Goal: Information Seeking & Learning: Check status

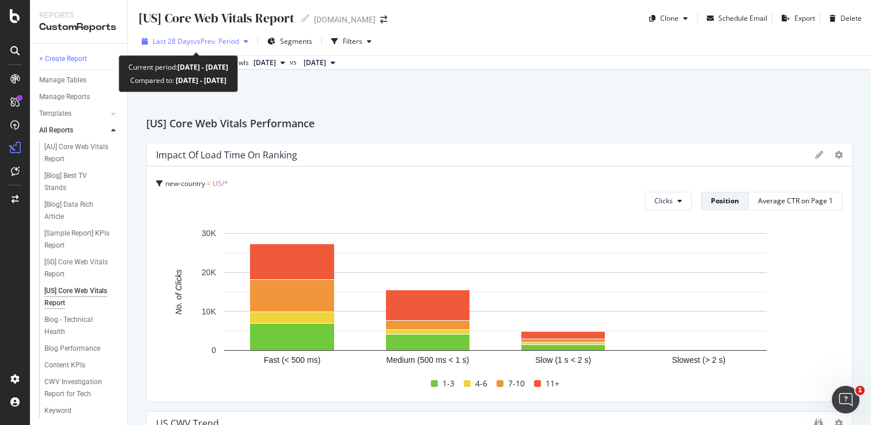
click at [234, 34] on div "Last 28 Days vs Prev. Period" at bounding box center [195, 41] width 116 height 17
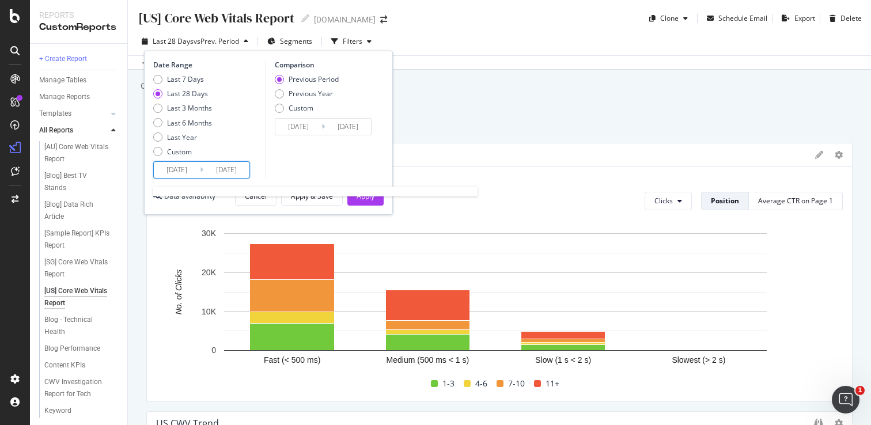
click at [229, 173] on input "[DATE]" at bounding box center [226, 170] width 46 height 16
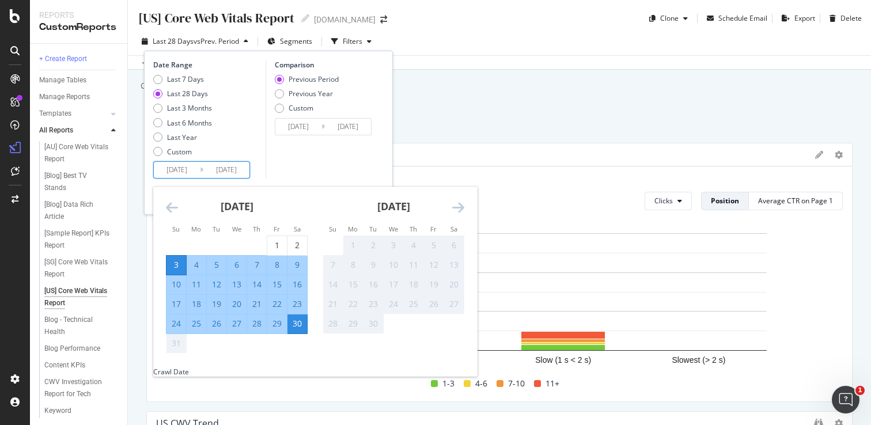
click at [357, 165] on div "Comparison Previous Period Previous Year Custom [DATE] Navigate forward to inte…" at bounding box center [320, 119] width 109 height 119
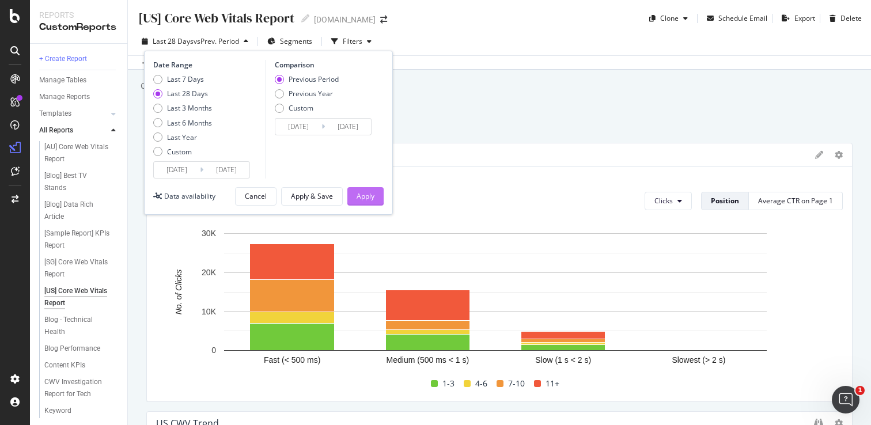
click at [367, 195] on div "Apply" at bounding box center [366, 196] width 18 height 10
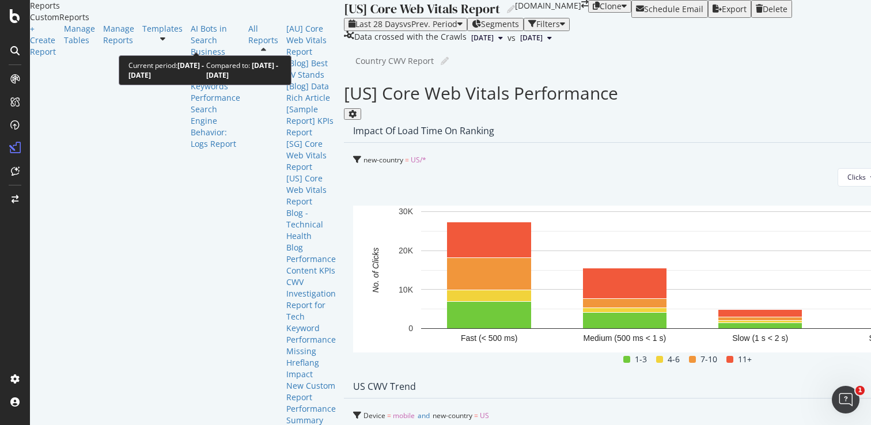
click at [403, 29] on span "vs Prev. Period" at bounding box center [430, 23] width 54 height 11
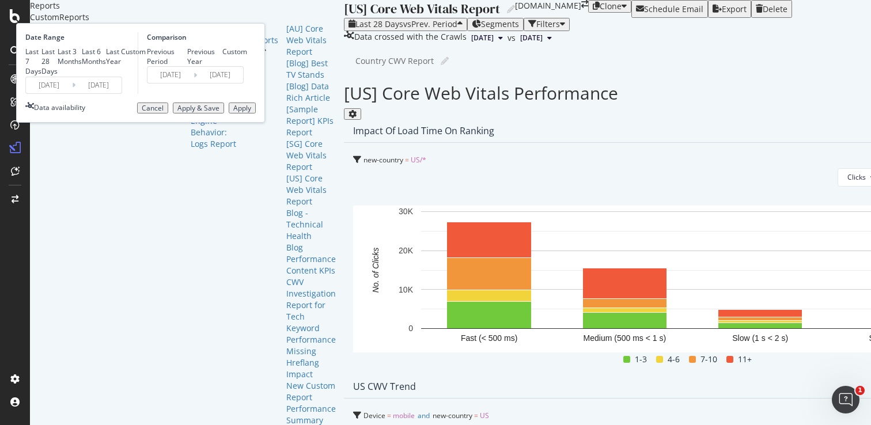
click at [438, 143] on div "Impact of Load Time on Ranking" at bounding box center [692, 131] width 696 height 23
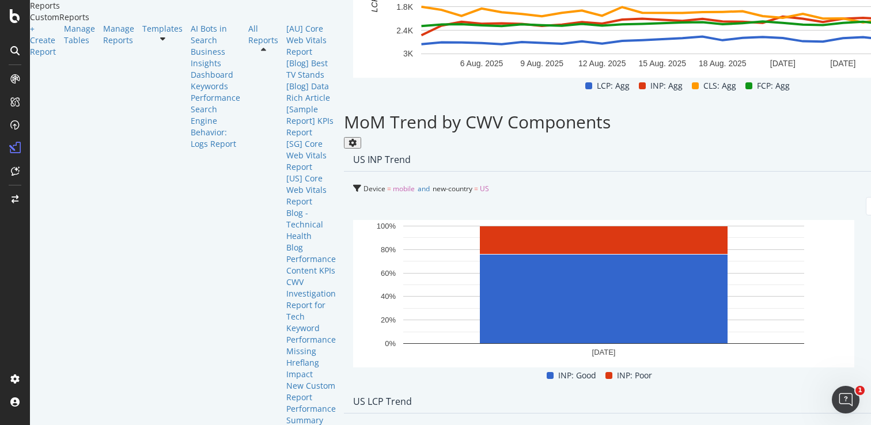
scroll to position [601, 0]
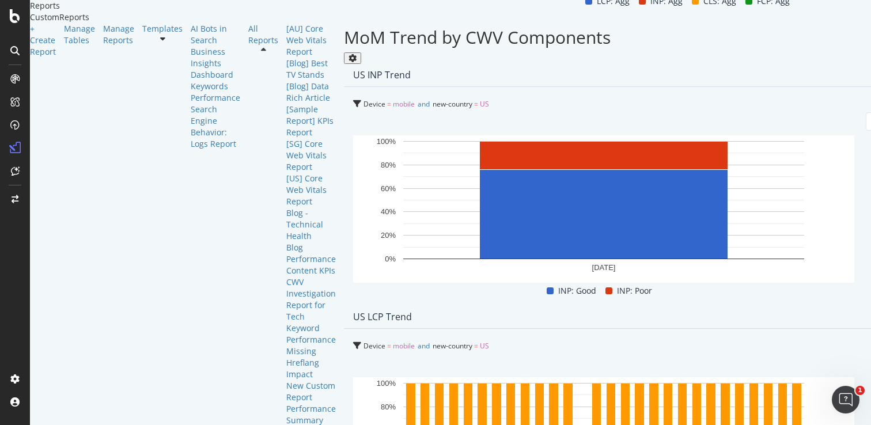
click at [626, 181] on span "Day" at bounding box center [628, 186] width 22 height 10
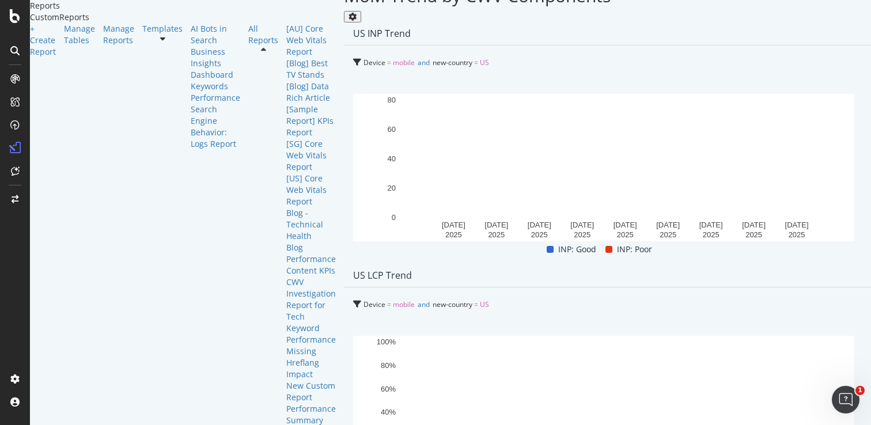
scroll to position [578, 0]
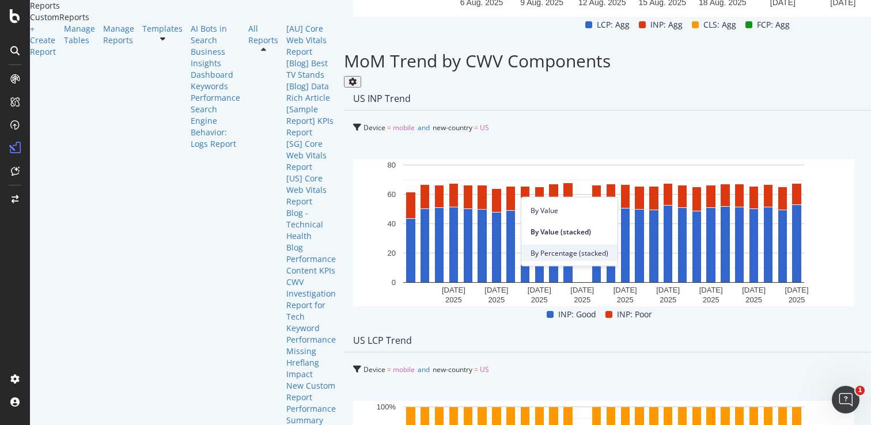
click at [584, 251] on span "By Percentage (stacked)" at bounding box center [569, 253] width 78 height 10
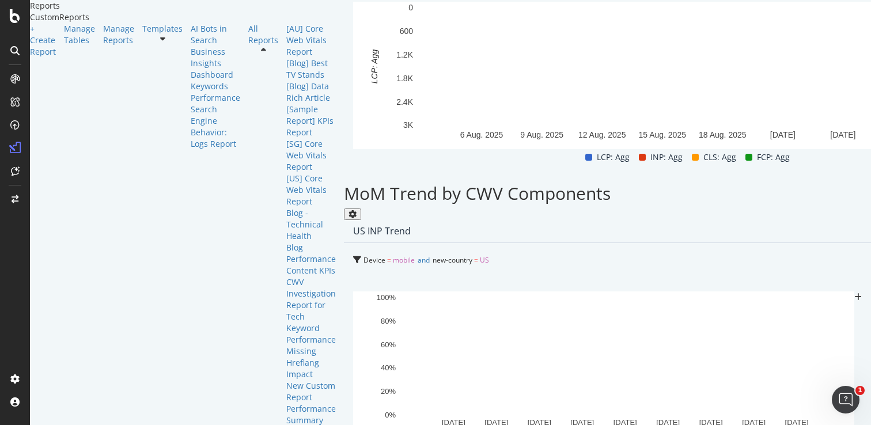
scroll to position [395, 0]
